Goal: Transaction & Acquisition: Purchase product/service

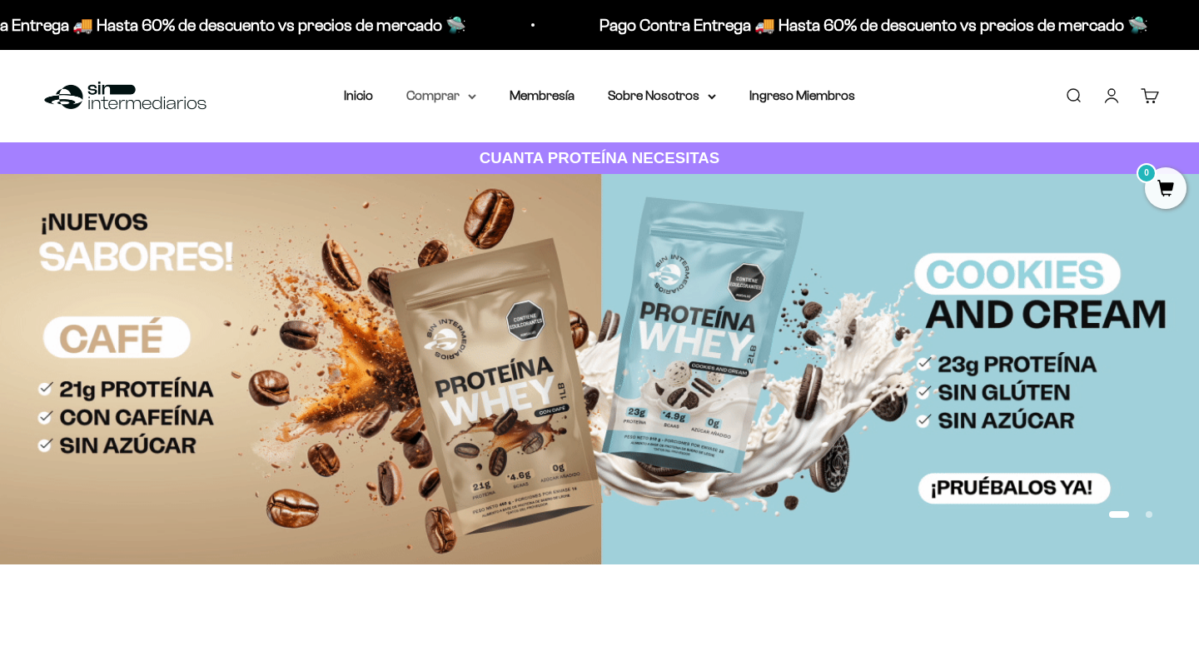
click at [474, 100] on summary "Comprar" at bounding box center [441, 96] width 70 height 22
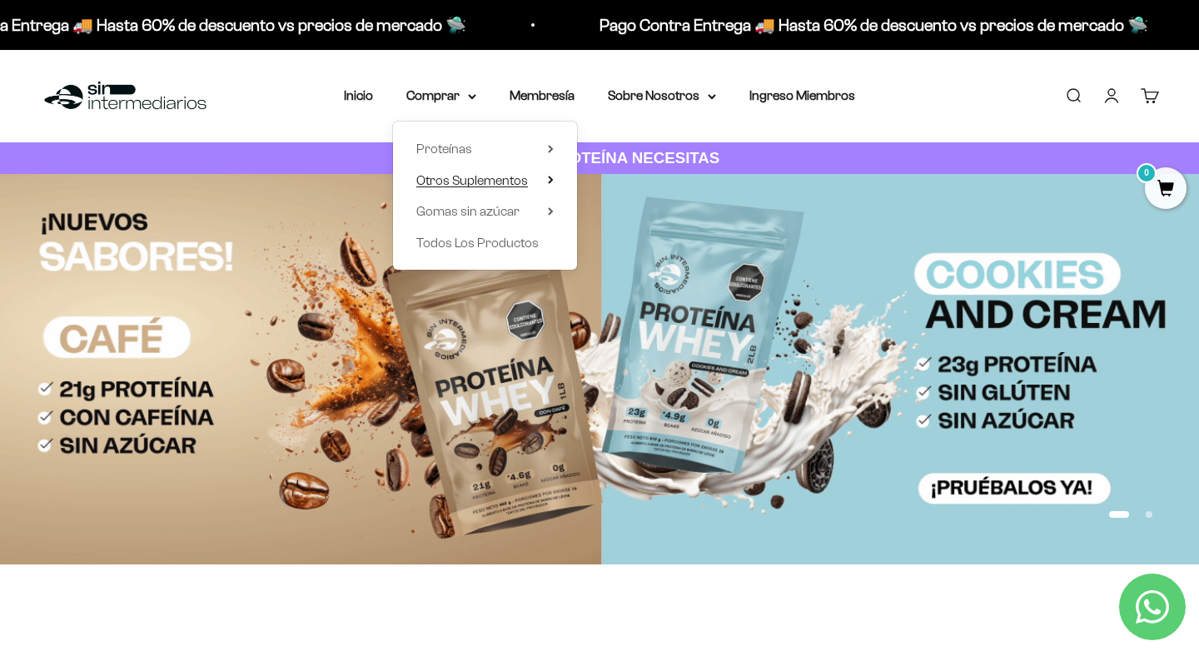
click at [499, 172] on span "Otros Suplementos" at bounding box center [472, 181] width 112 height 22
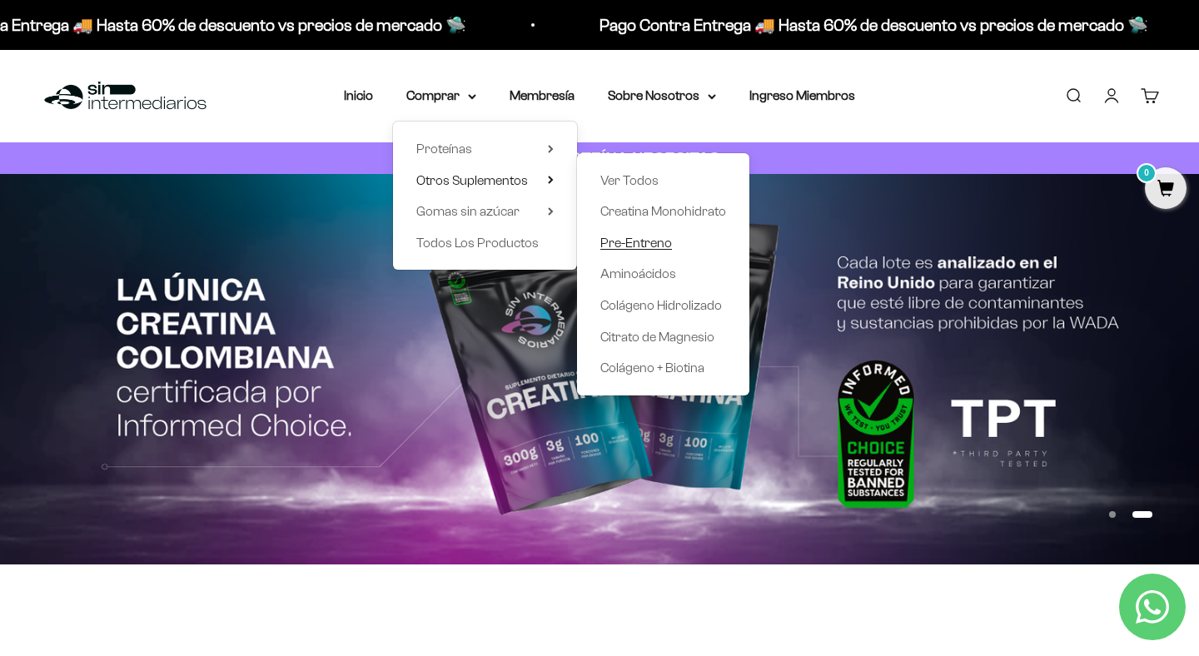
click at [644, 241] on span "Pre-Entreno" at bounding box center [636, 243] width 72 height 14
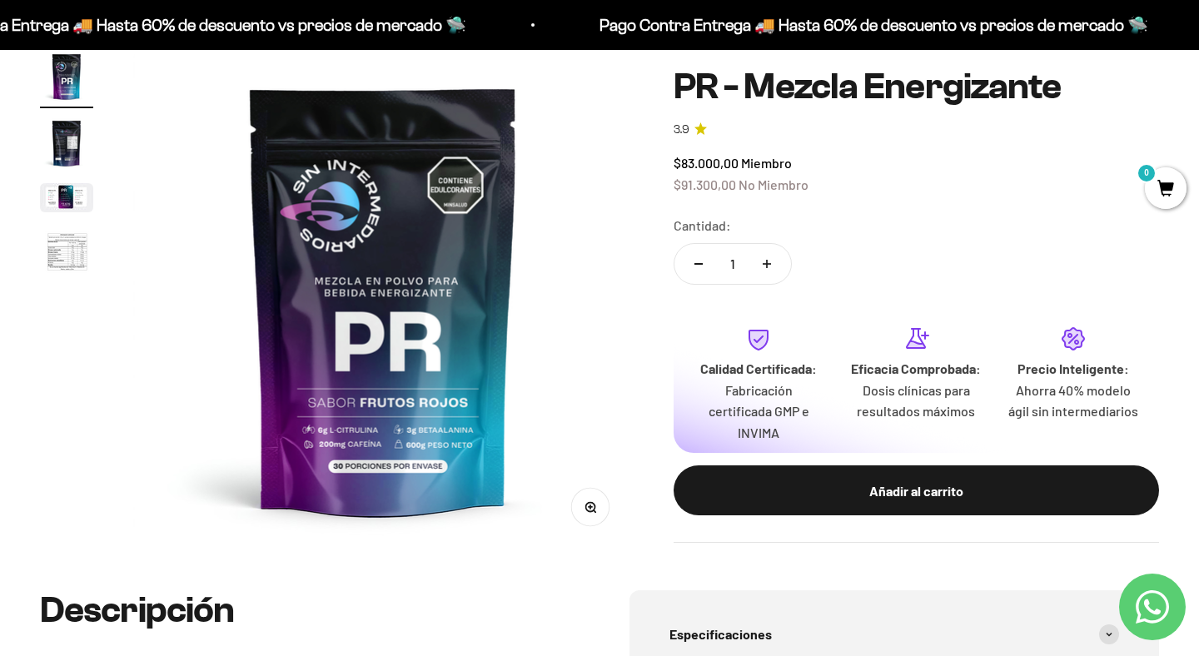
click at [60, 208] on img "Ir al artículo 3" at bounding box center [66, 197] width 53 height 29
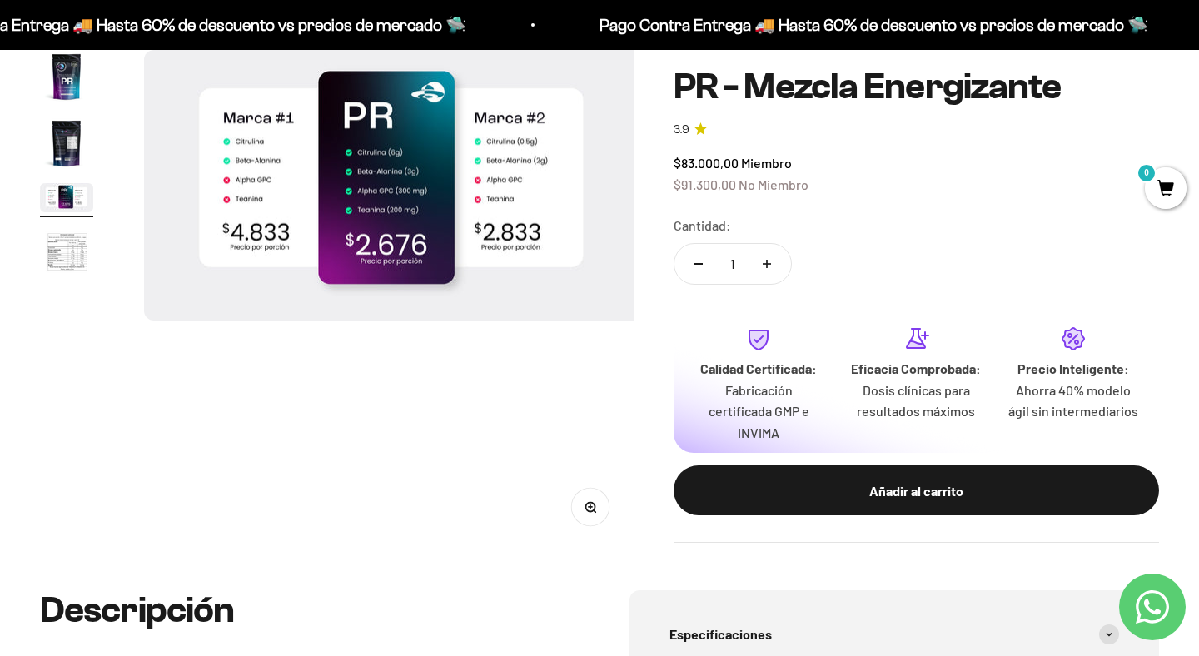
scroll to position [0, 1040]
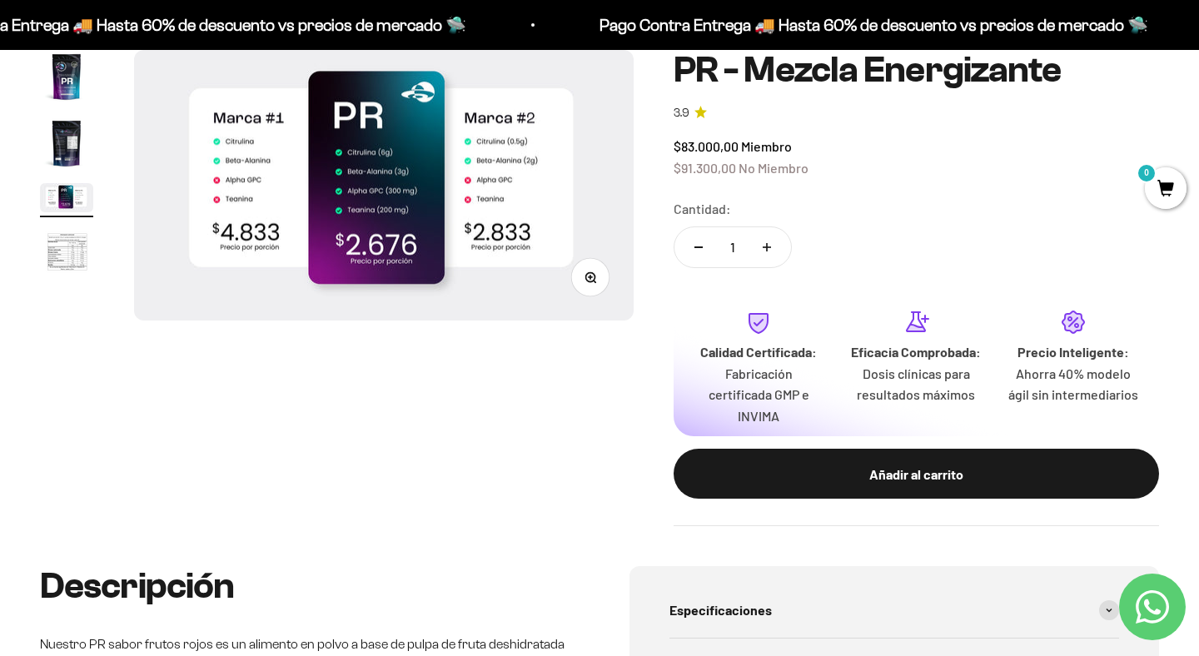
click at [66, 154] on img "Ir al artículo 2" at bounding box center [66, 143] width 53 height 53
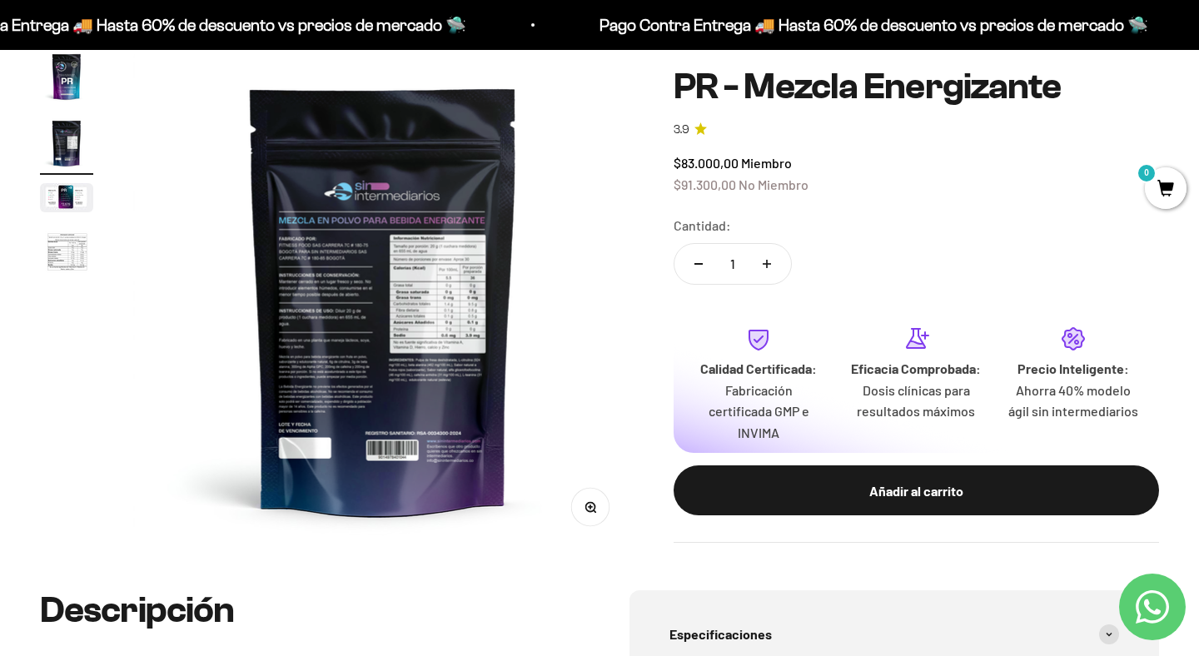
click at [52, 231] on img "Ir al artículo 4" at bounding box center [66, 253] width 53 height 55
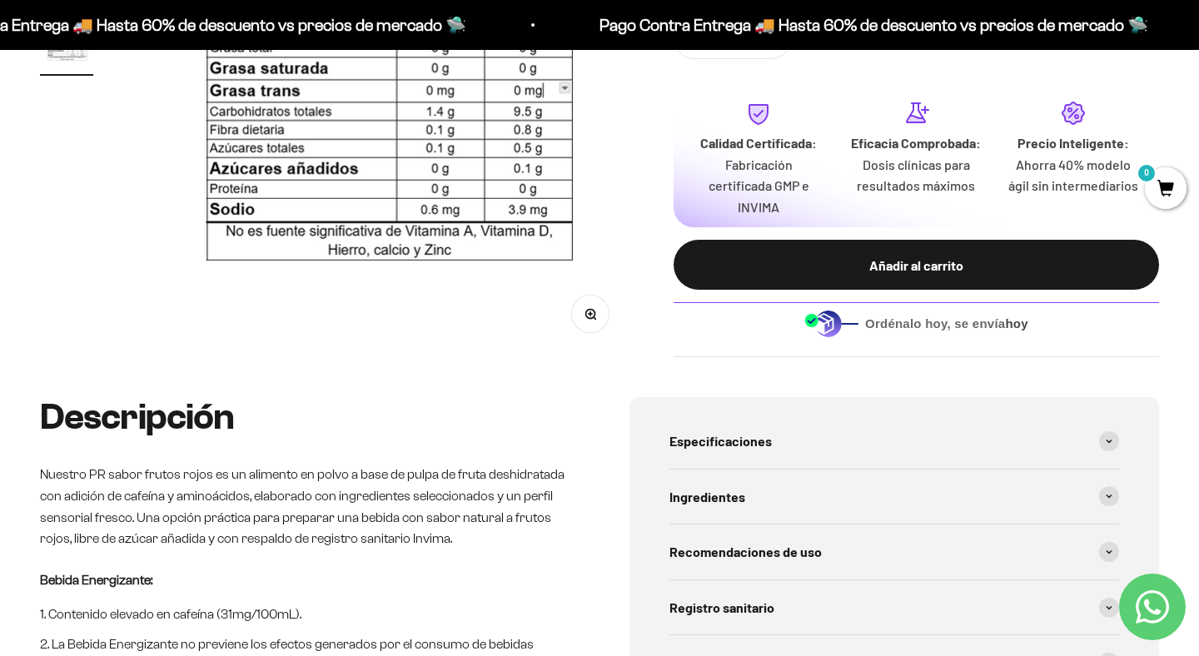
scroll to position [0, 0]
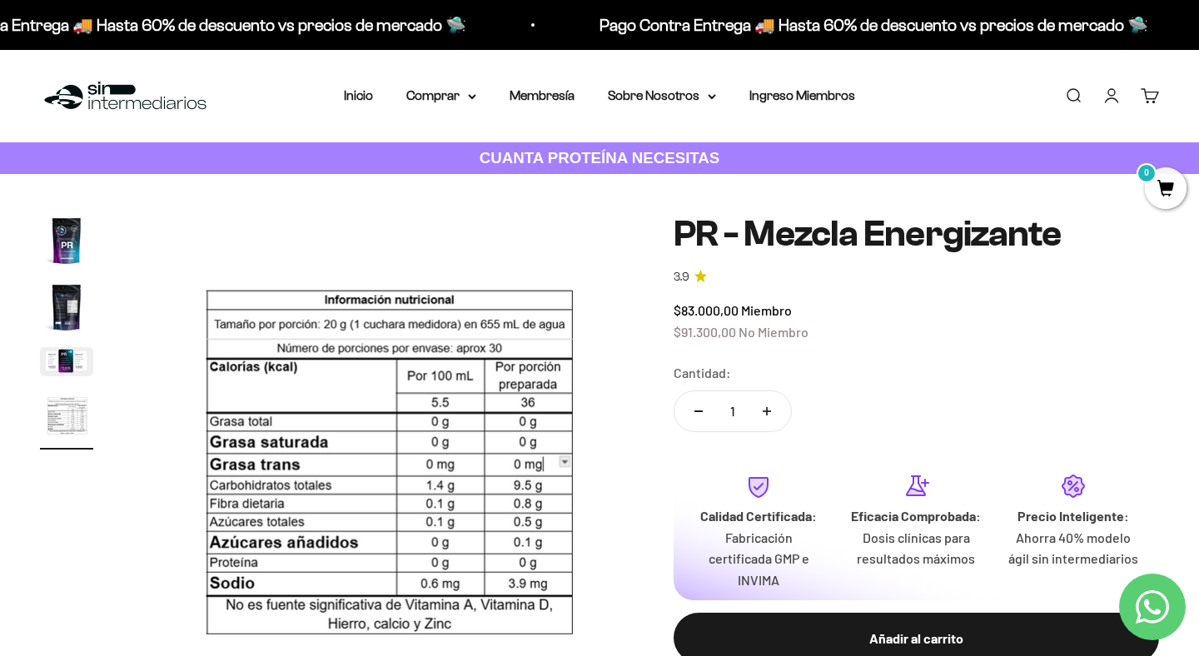
click at [71, 240] on img "Ir al artículo 1" at bounding box center [66, 240] width 53 height 53
